Goal: Transaction & Acquisition: Purchase product/service

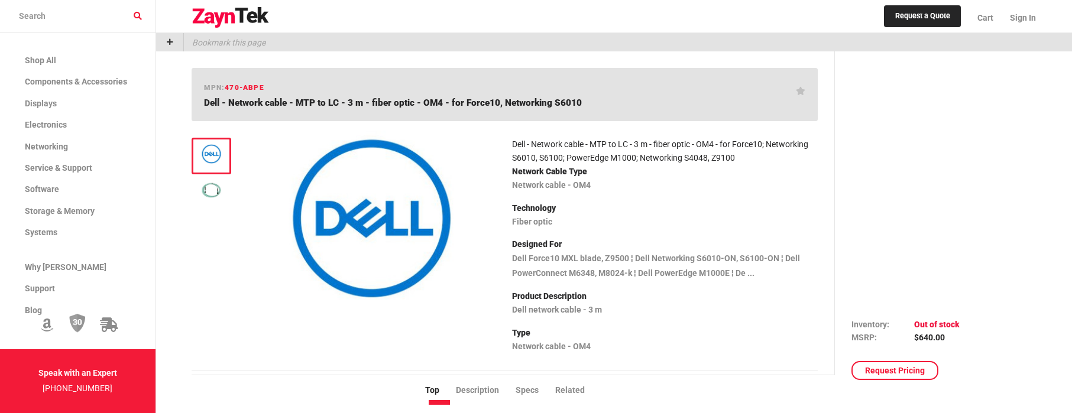
click at [978, 215] on div at bounding box center [931, 411] width 160 height 703
